Goal: Find contact information: Find contact information

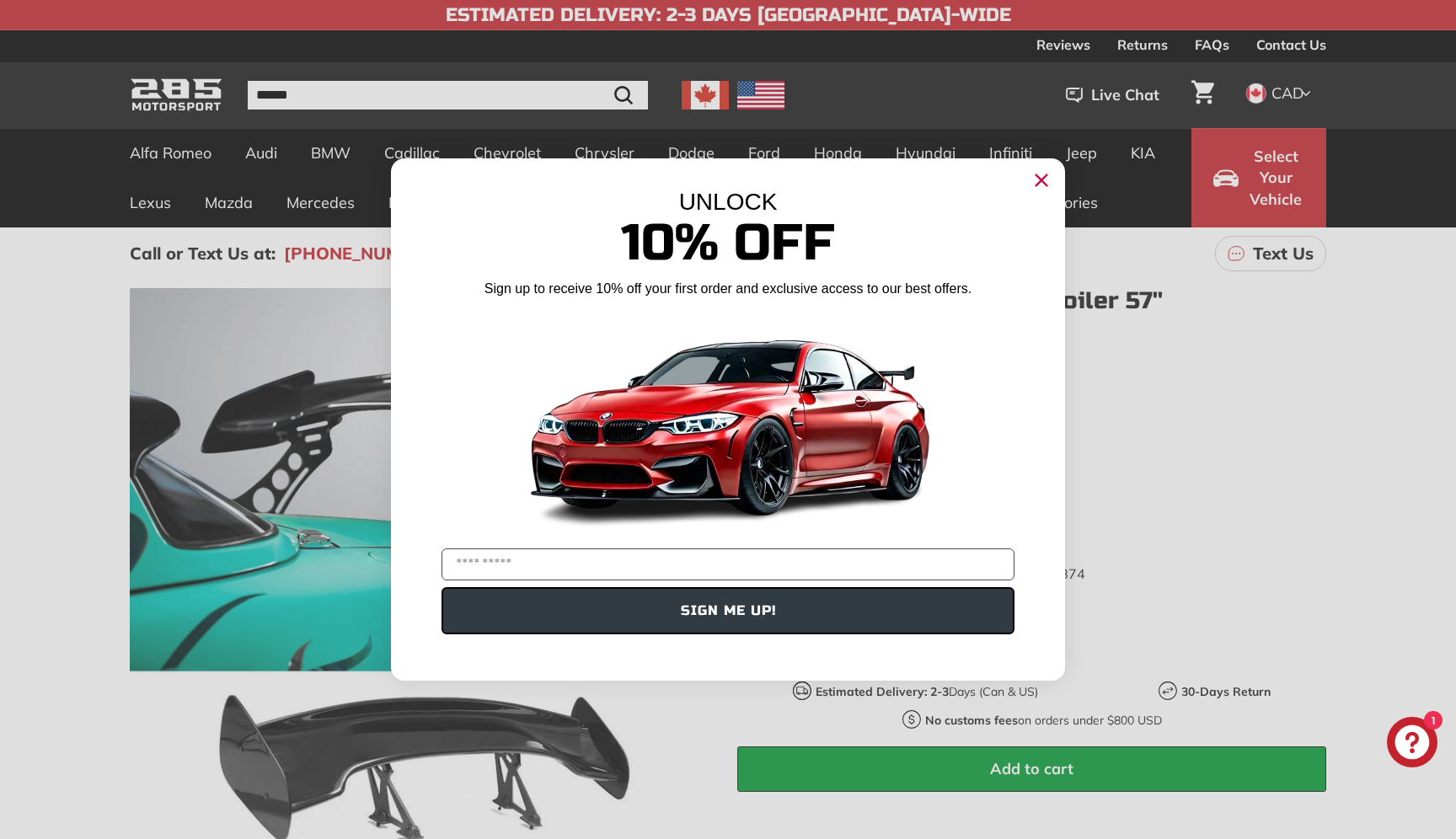
click at [1042, 180] on icon "Close dialog" at bounding box center [1043, 181] width 11 height 11
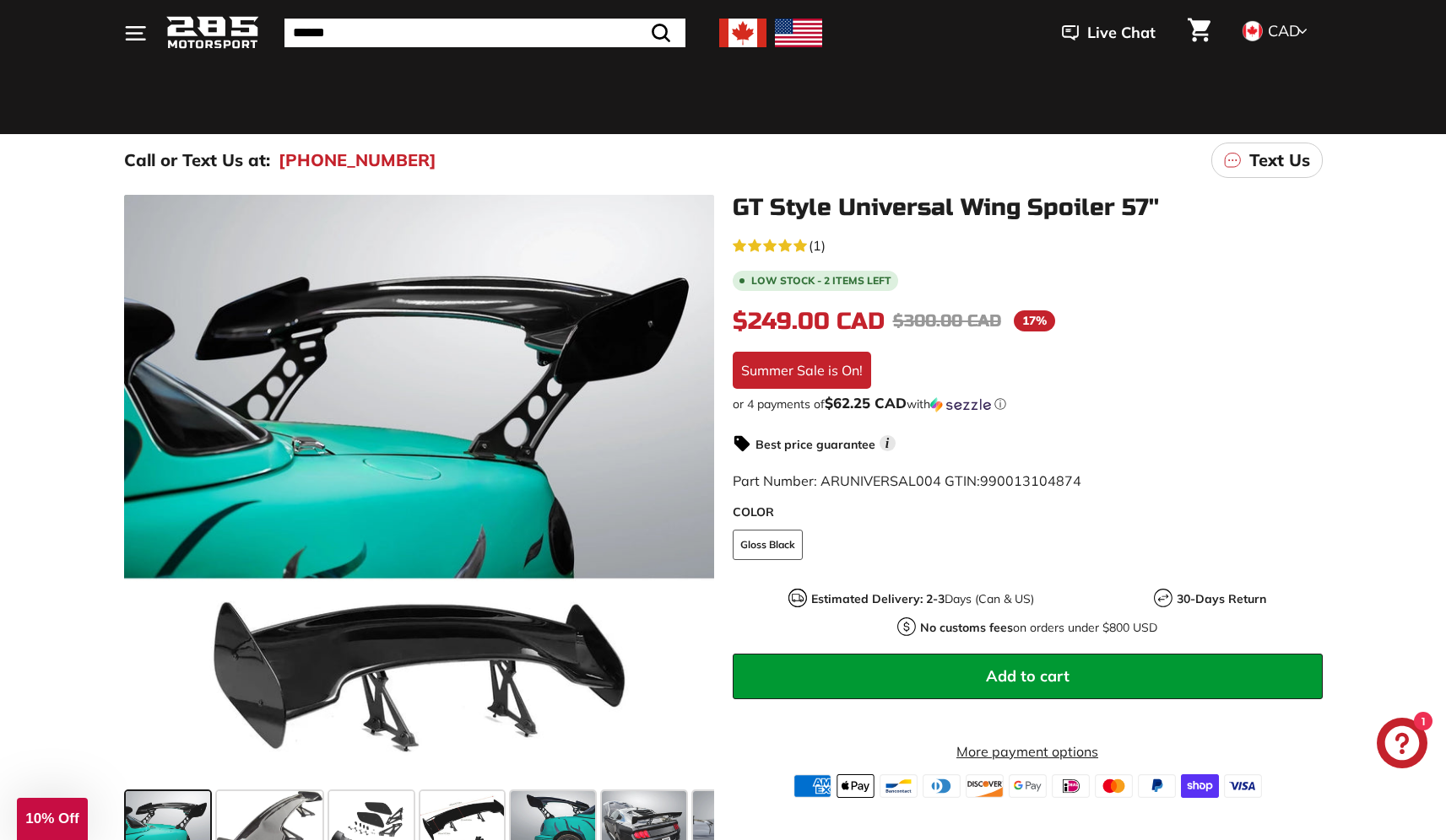
scroll to position [111, 0]
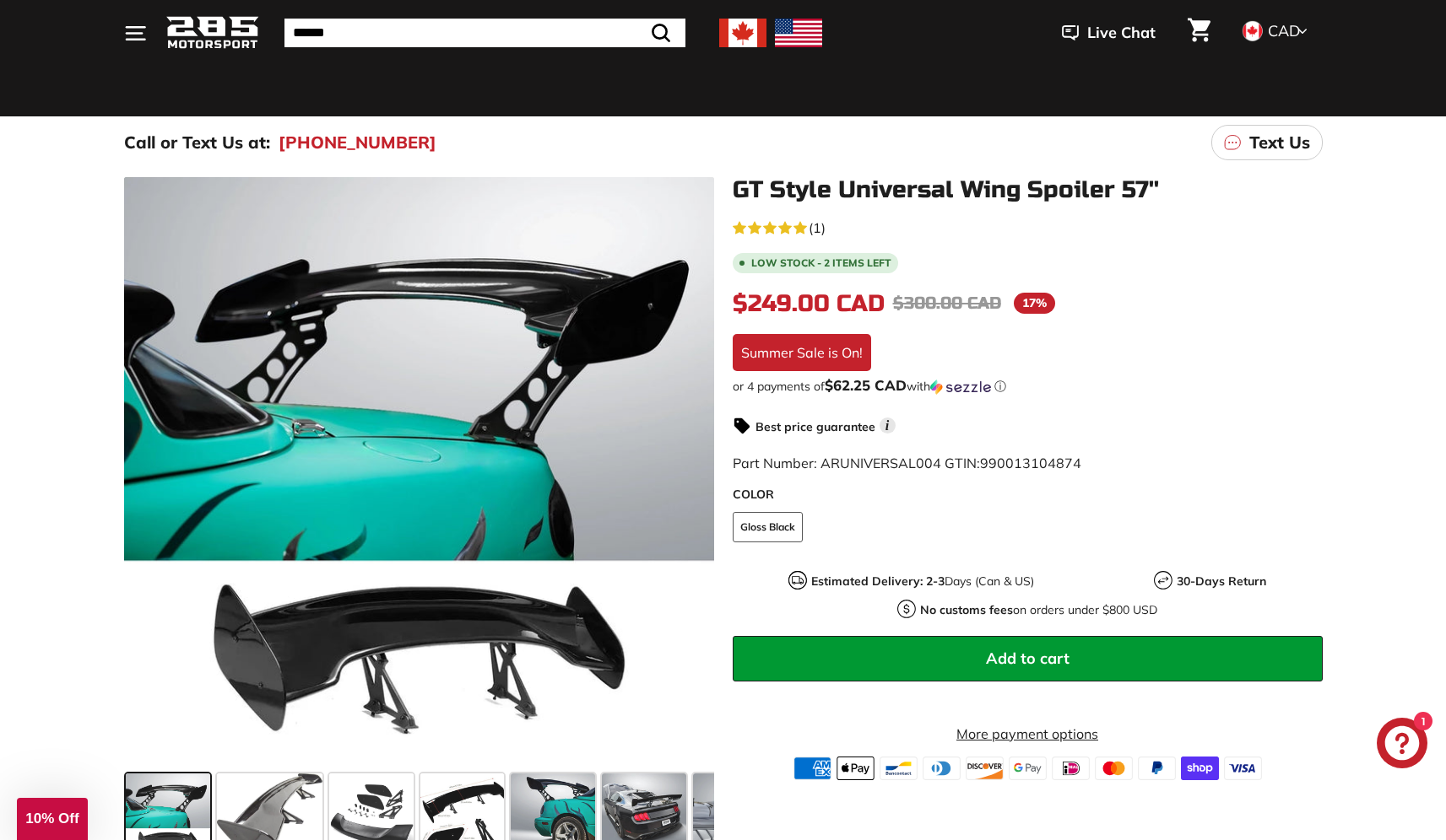
click at [820, 230] on span "(1)" at bounding box center [817, 227] width 17 height 20
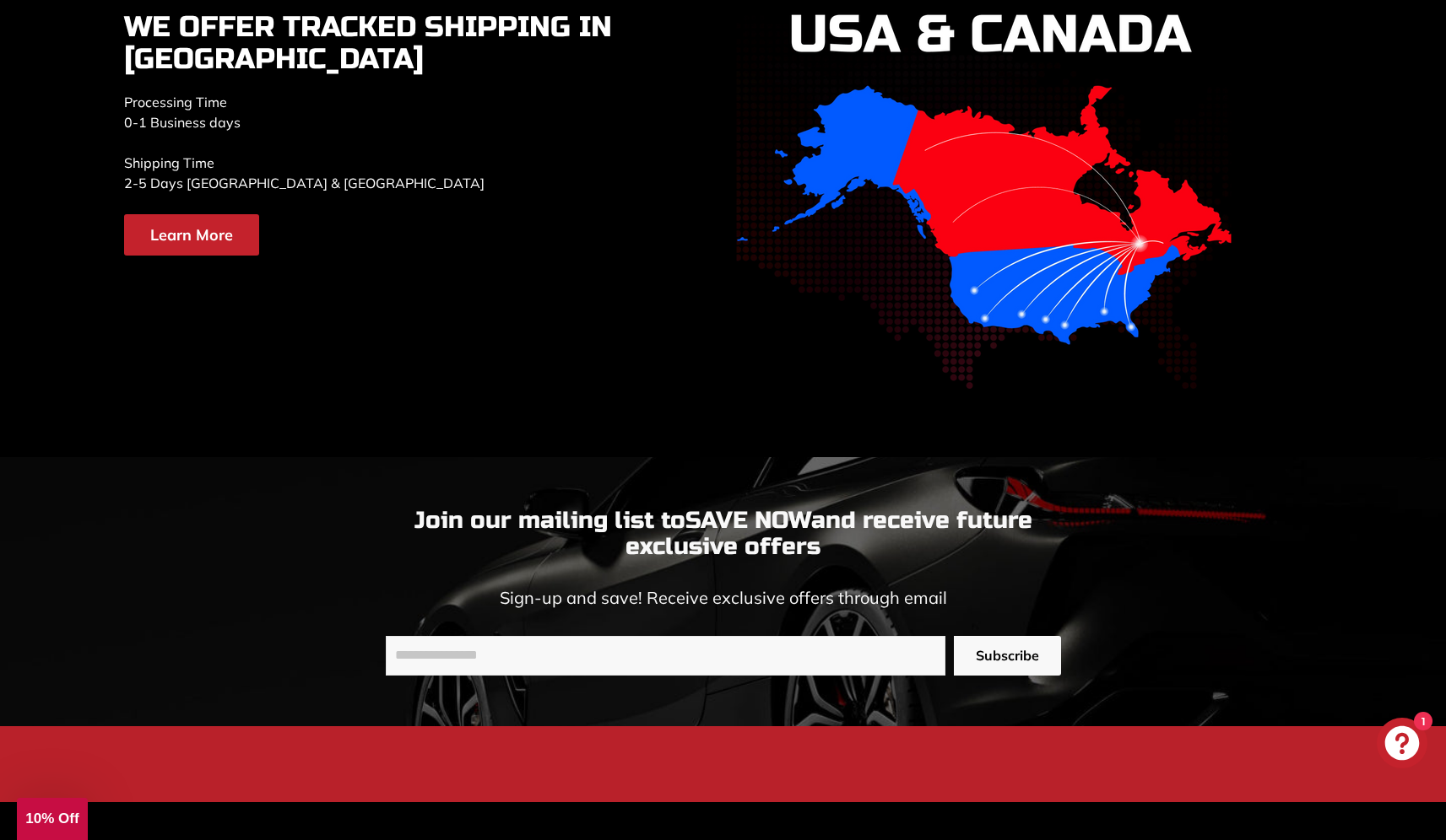
scroll to position [3795, 0]
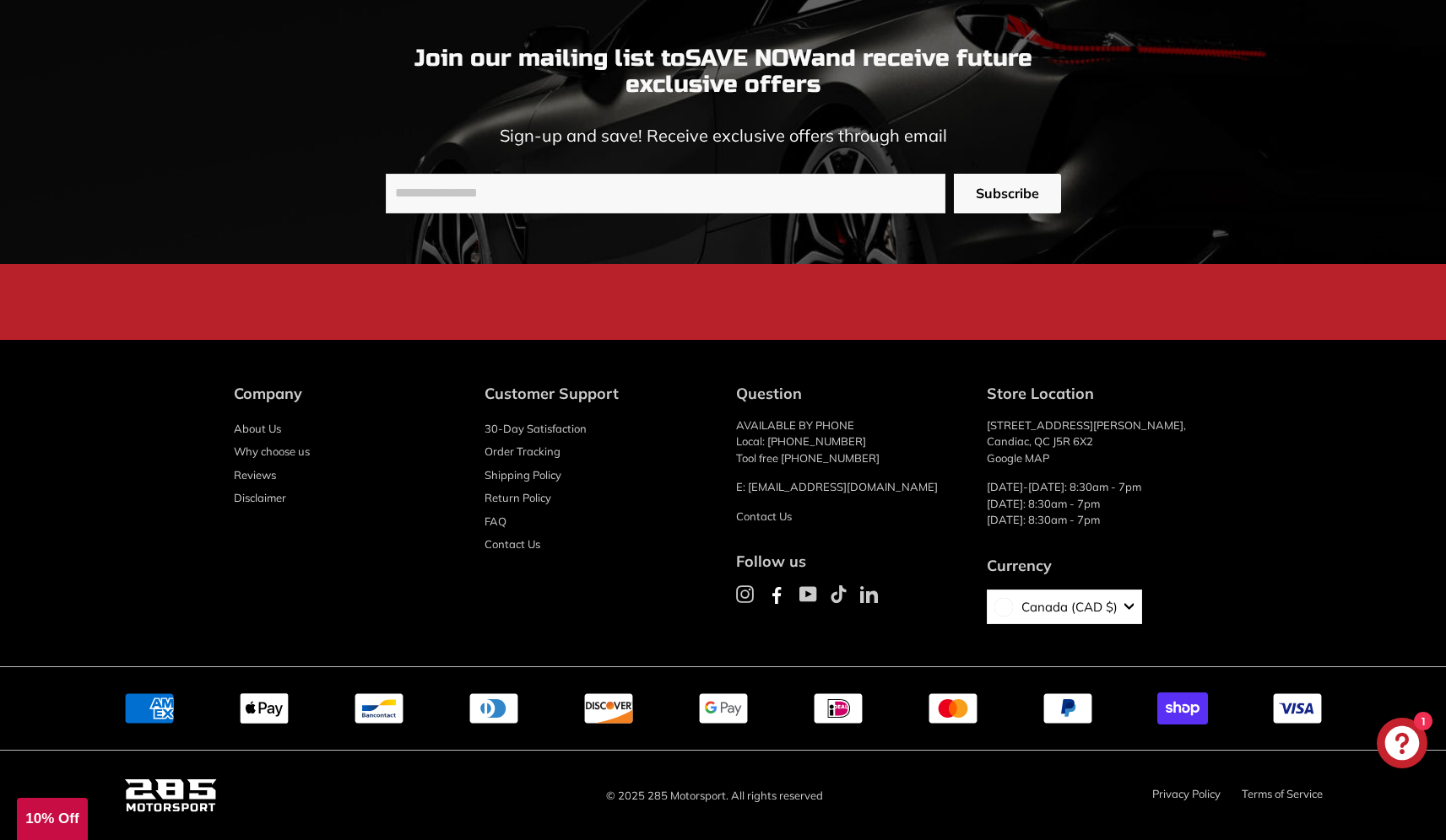
click at [1188, 789] on link "Privacy Policy" at bounding box center [1186, 794] width 68 height 13
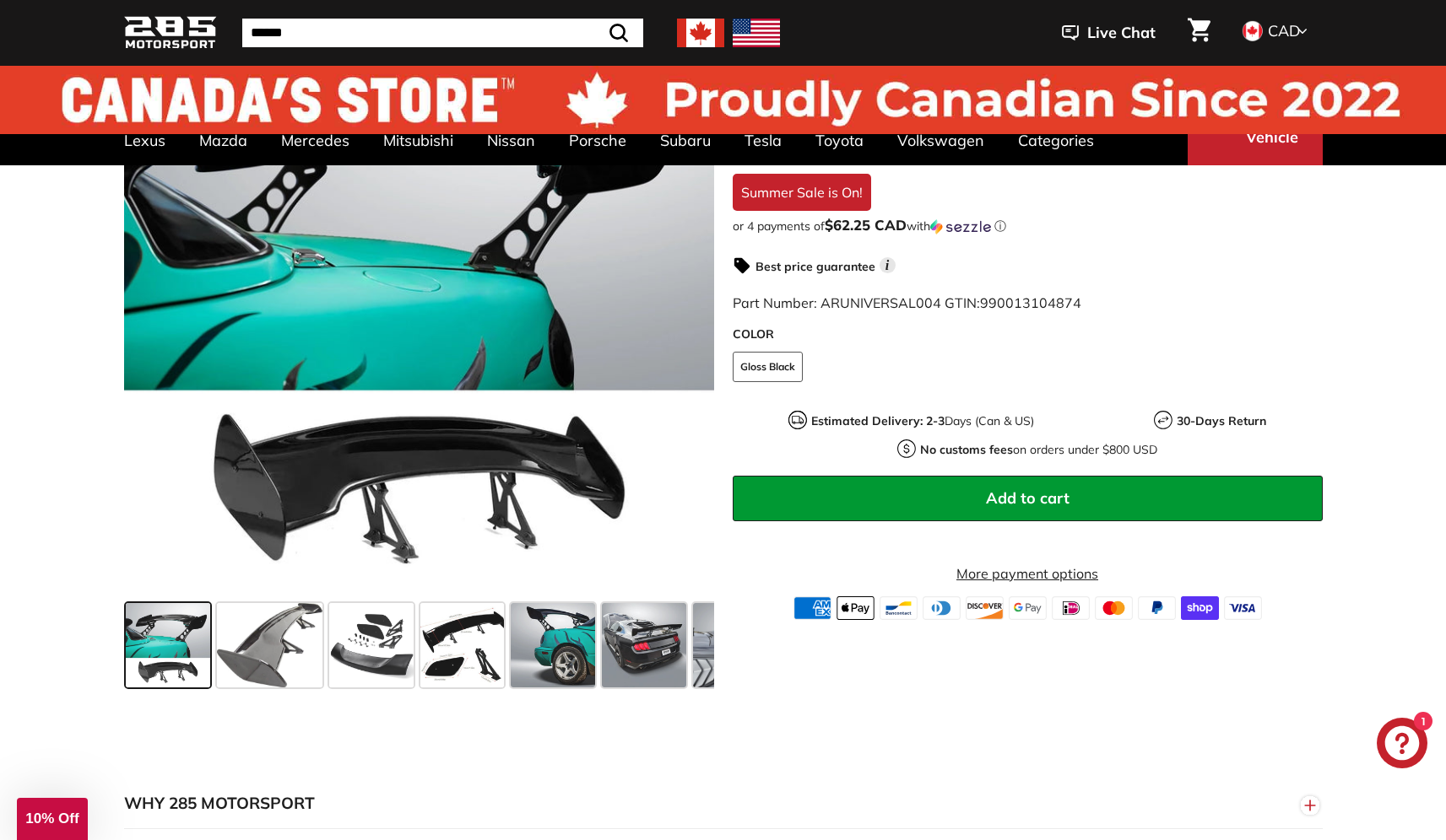
scroll to position [0, 0]
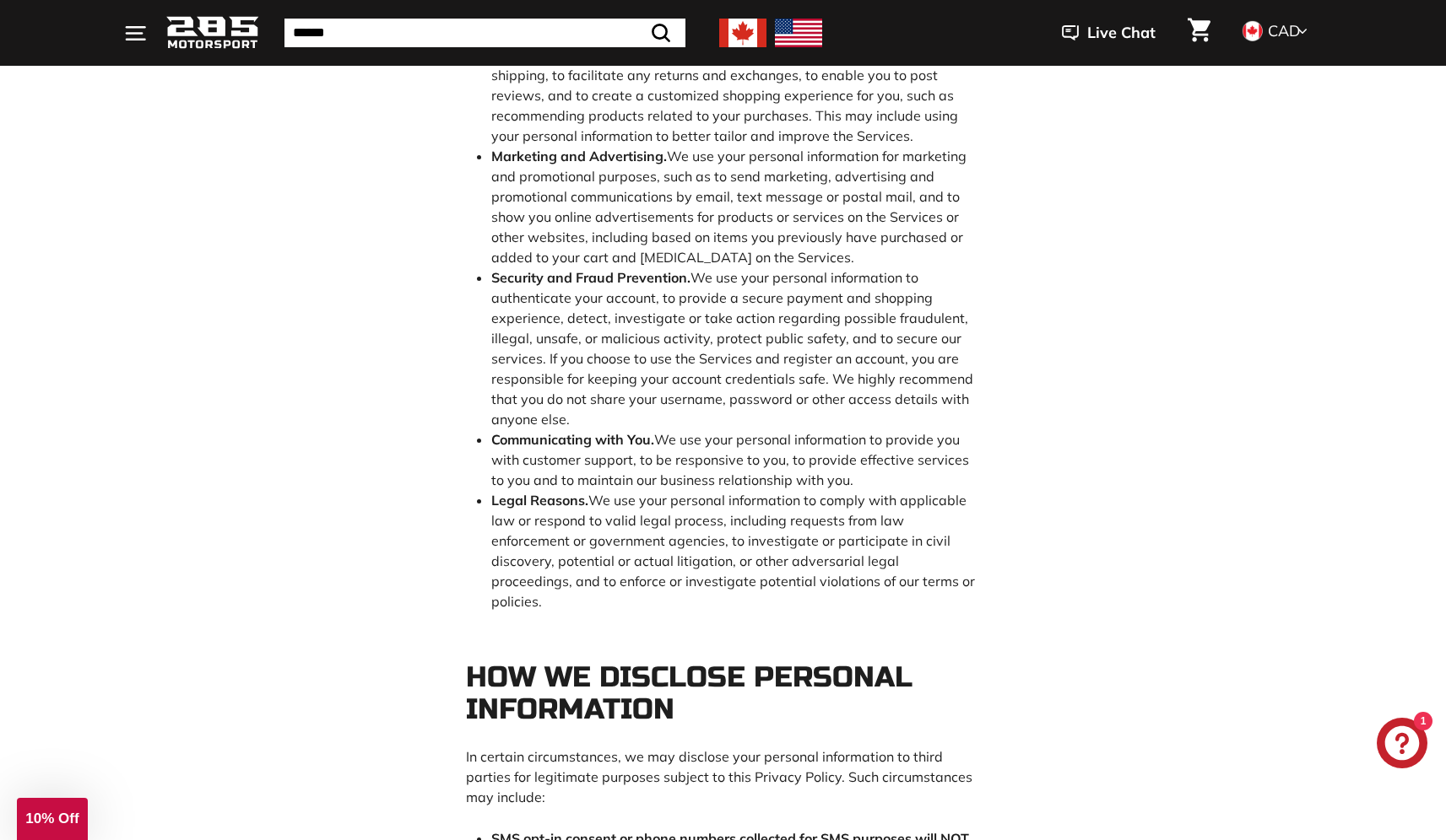
scroll to position [6536, 0]
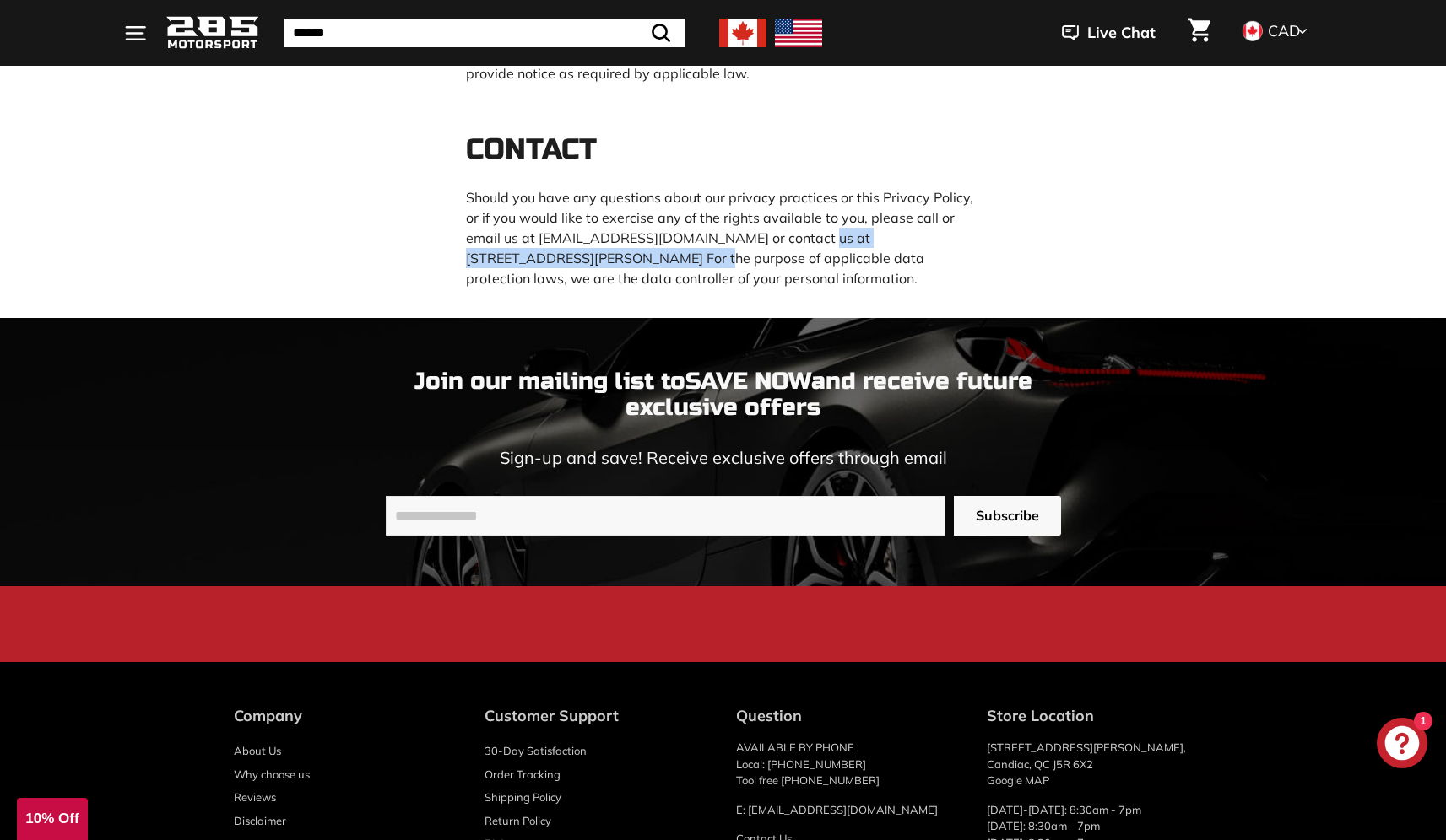
drag, startPoint x: 669, startPoint y: 422, endPoint x: 855, endPoint y: 404, distance: 186.9
click at [855, 288] on p "Should you have any questions about our privacy practices or this Privacy Polic…" at bounding box center [723, 238] width 515 height 101
copy p "66 Rue Paul-Gauguin, Candiac, QC, J5R6X2,"
